Goal: Check status

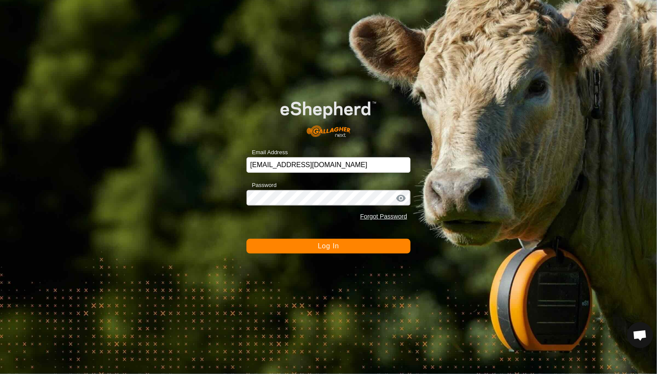
click at [343, 249] on button "Log In" at bounding box center [328, 246] width 164 height 15
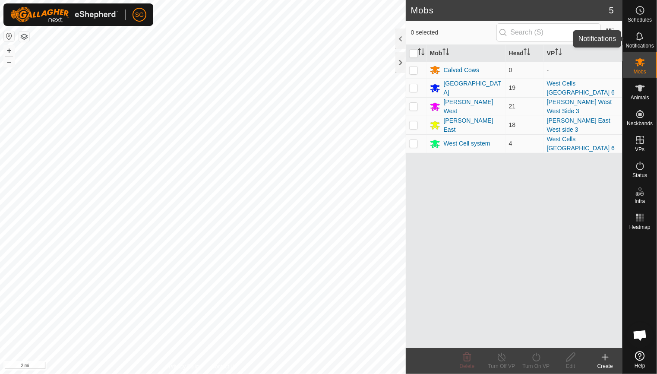
click at [637, 41] on icon at bounding box center [640, 36] width 10 height 10
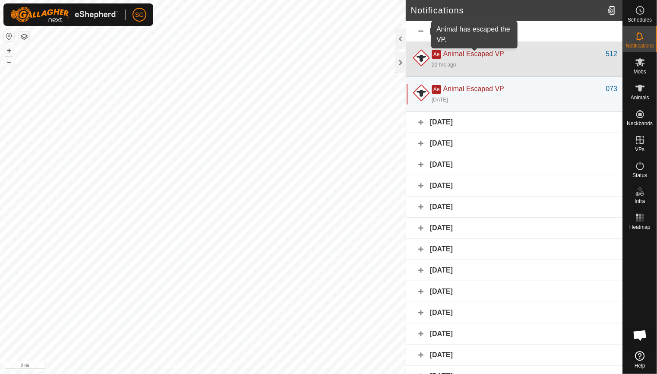
click at [489, 55] on span "Animal Escaped VP" at bounding box center [473, 53] width 61 height 7
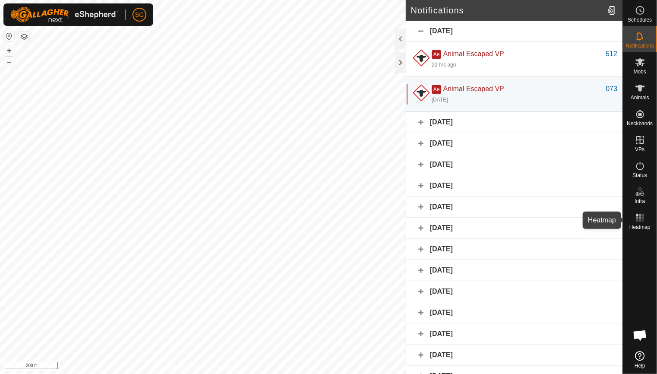
click at [637, 220] on rect at bounding box center [637, 220] width 2 height 2
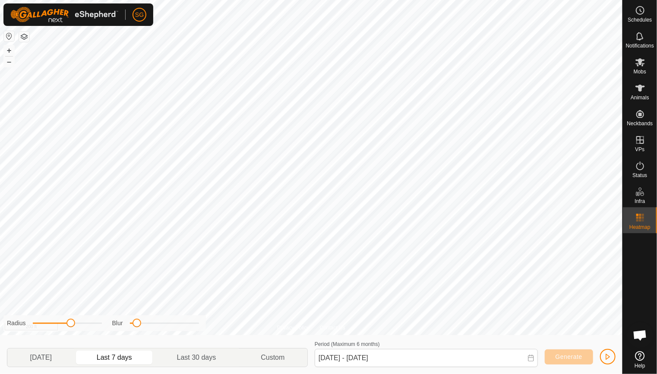
click at [141, 0] on html "SG Schedules Notifications Mobs Animals Neckbands VPs Status Infra Heatmap Help…" at bounding box center [328, 187] width 657 height 374
